Goal: Transaction & Acquisition: Book appointment/travel/reservation

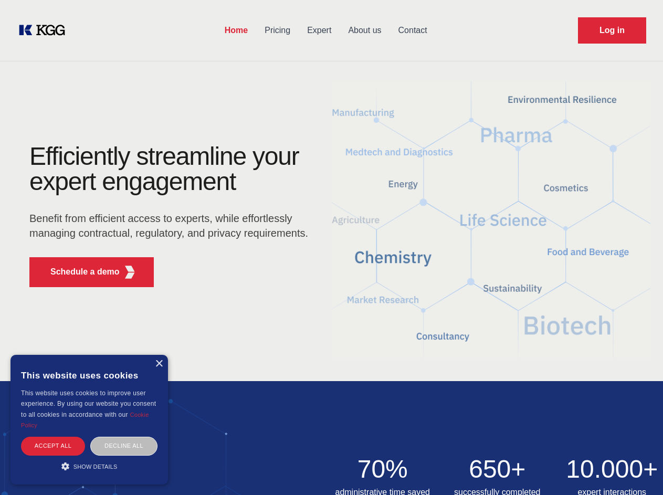
click at [331, 247] on div "Efficiently streamline your expert engagement Benefit from efficient access to …" at bounding box center [172, 220] width 319 height 152
click at [79, 272] on p "Schedule a demo" at bounding box center [84, 272] width 69 height 13
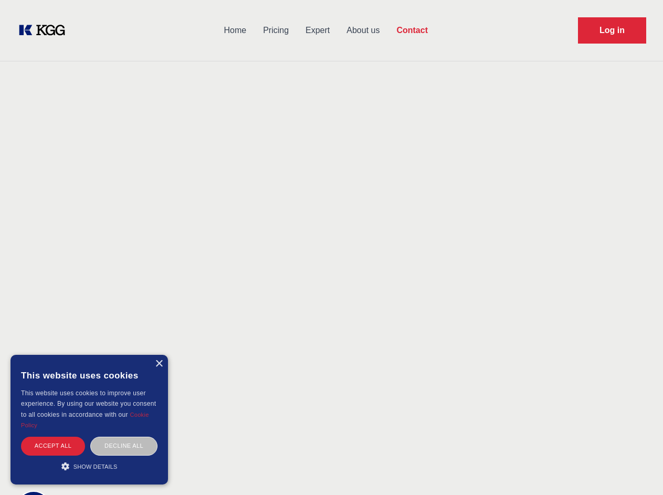
click at [159, 364] on div "× This website uses cookies This website uses cookies to improve user experienc…" at bounding box center [90, 420] width 158 height 130
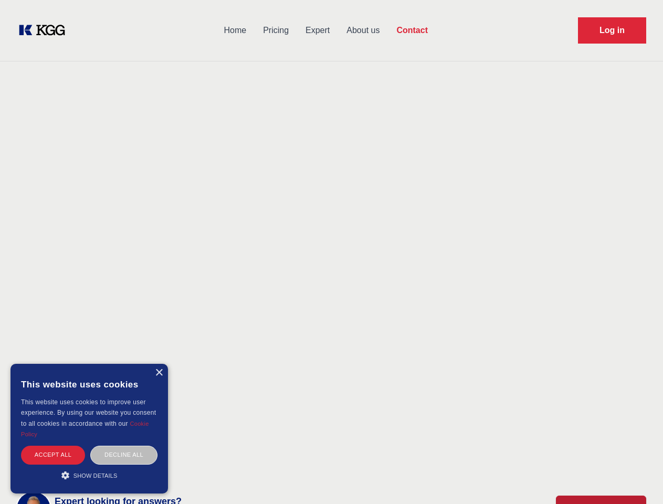
click at [53, 446] on div "Accept all" at bounding box center [53, 455] width 64 height 18
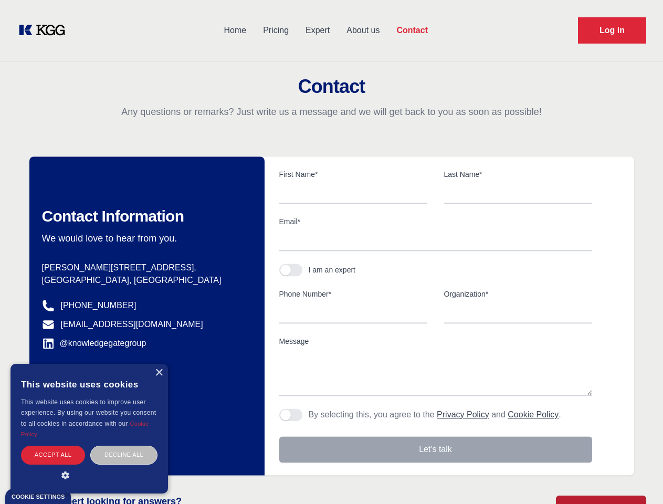
click at [124, 446] on div "Decline all" at bounding box center [123, 455] width 67 height 18
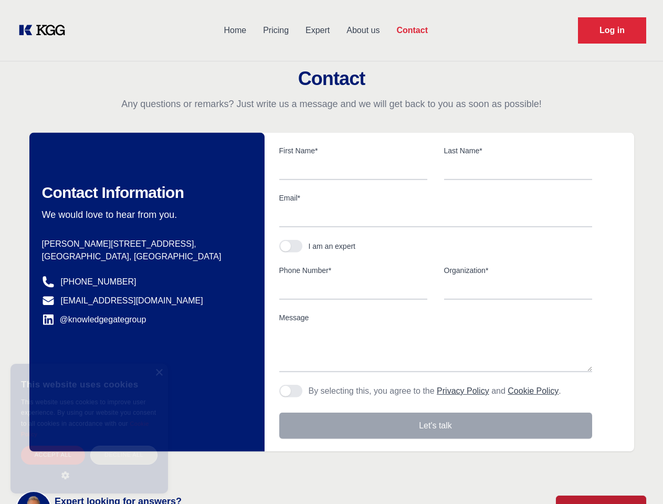
click at [89, 466] on main "Contact Any questions or remarks? Just write us a message and we will get back …" at bounding box center [331, 273] width 663 height 547
